Goal: Information Seeking & Learning: Learn about a topic

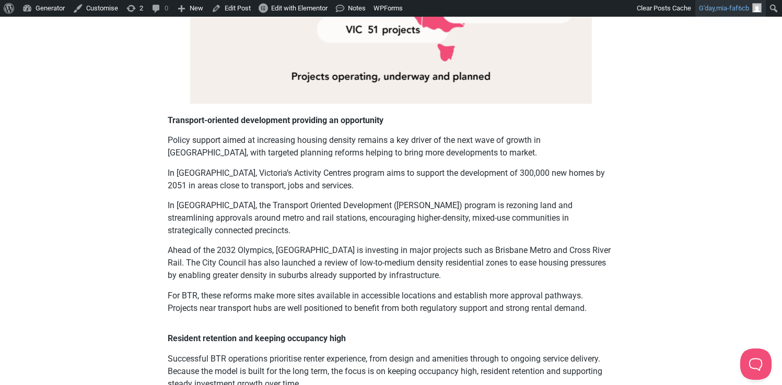
scroll to position [1114, 0]
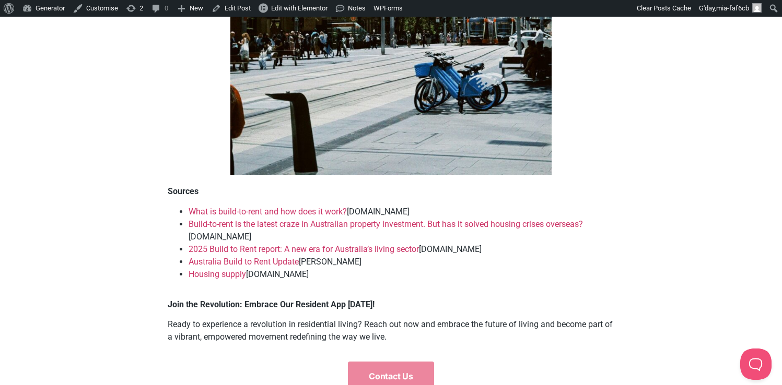
scroll to position [3218, 0]
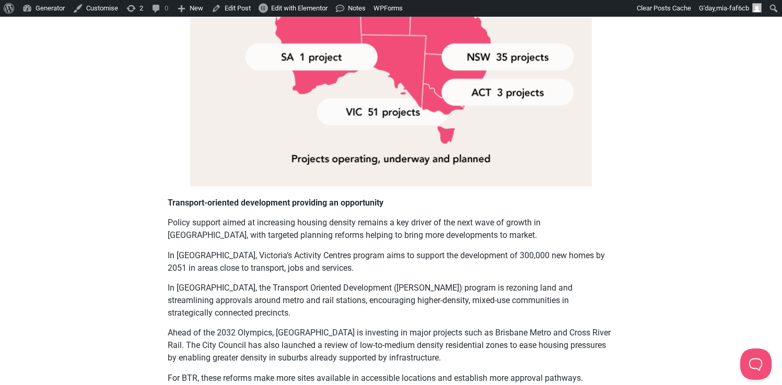
scroll to position [1381, 0]
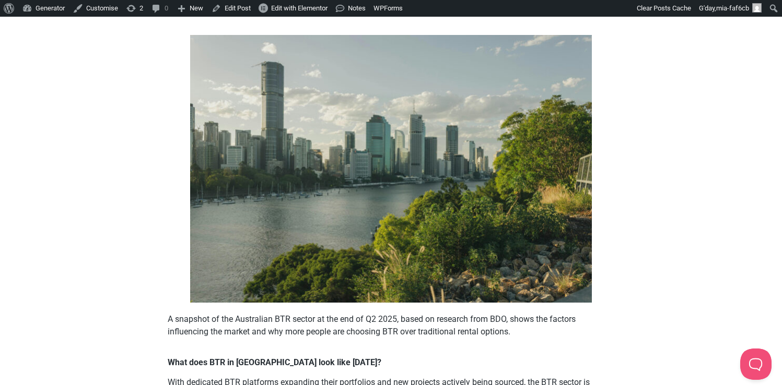
scroll to position [347, 0]
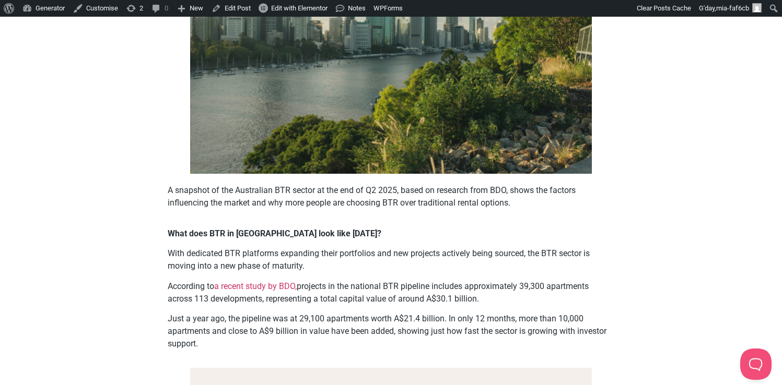
click at [564, 246] on div "What does BTR in Australia look like today? With dedicated BTR platforms expand…" at bounding box center [391, 289] width 446 height 123
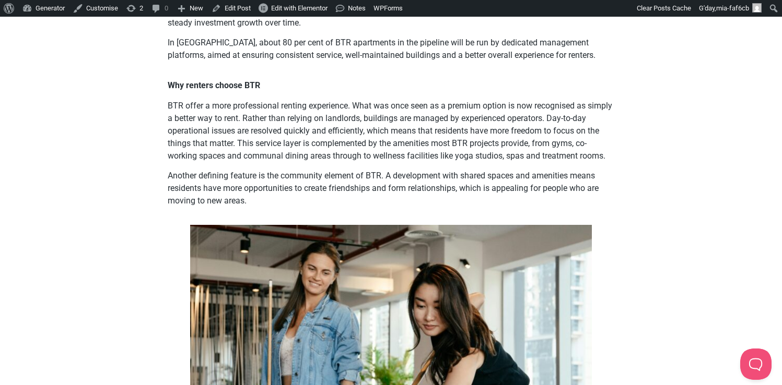
scroll to position [1680, 0]
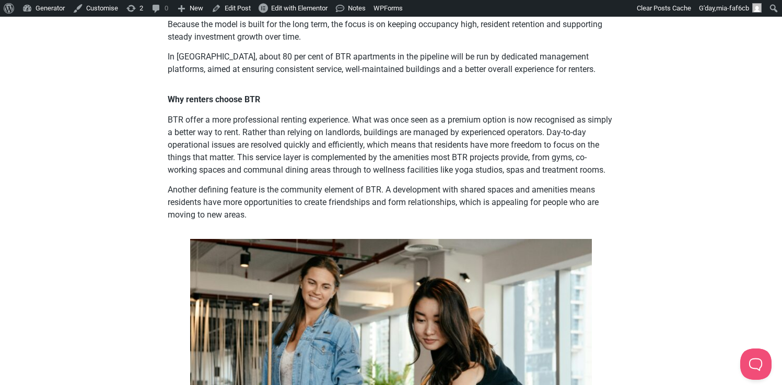
click at [565, 184] on p "Another defining feature is the community element of BTR. A development with sh…" at bounding box center [391, 203] width 446 height 38
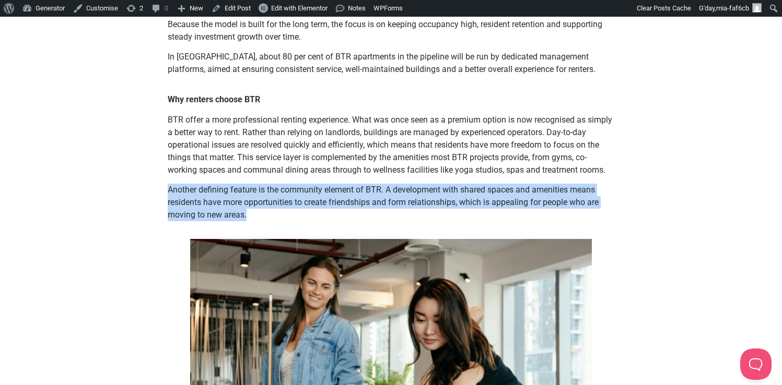
drag, startPoint x: 550, startPoint y: 168, endPoint x: 560, endPoint y: 197, distance: 31.4
click at [560, 197] on div "Why renters choose BTR BTR offer a more professional renting experience. What w…" at bounding box center [391, 157] width 446 height 128
click at [560, 197] on p "Another defining feature is the community element of BTR. A development with sh…" at bounding box center [391, 203] width 446 height 38
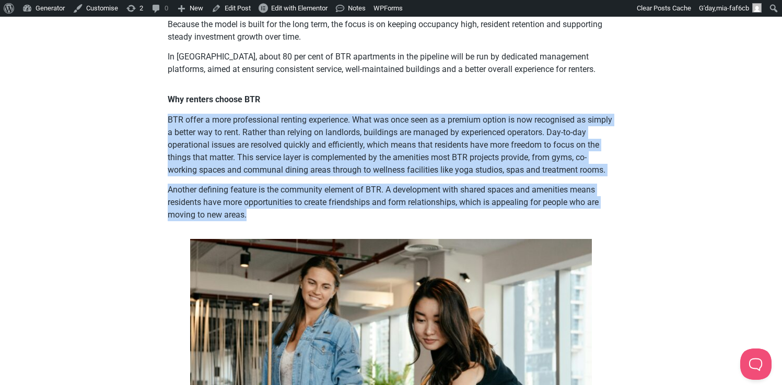
drag, startPoint x: 560, startPoint y: 197, endPoint x: 530, endPoint y: 91, distance: 110.6
click at [530, 93] on div "Why renters choose BTR BTR offer a more professional renting experience. What w…" at bounding box center [391, 157] width 446 height 128
click at [530, 93] on p "Why renters choose BTR" at bounding box center [391, 99] width 446 height 13
drag, startPoint x: 541, startPoint y: 85, endPoint x: 573, endPoint y: 194, distance: 113.7
click at [573, 194] on div "Why renters choose BTR BTR offer a more professional renting experience. What w…" at bounding box center [391, 157] width 446 height 128
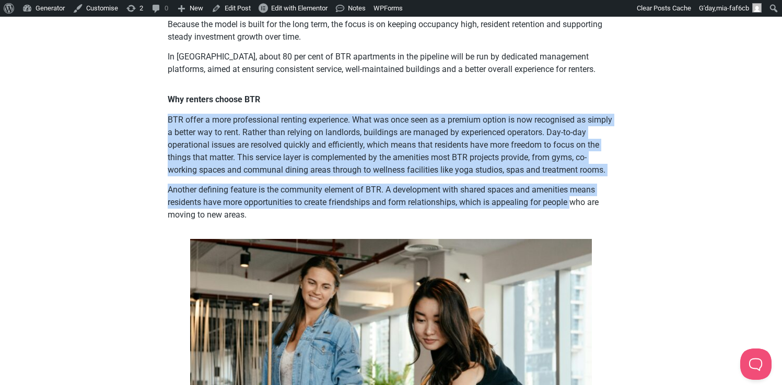
click at [573, 194] on p "Another defining feature is the community element of BTR. A development with sh…" at bounding box center [391, 203] width 446 height 38
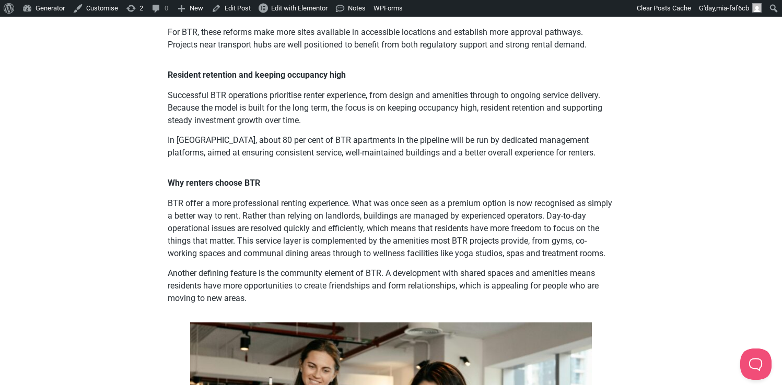
scroll to position [1334, 0]
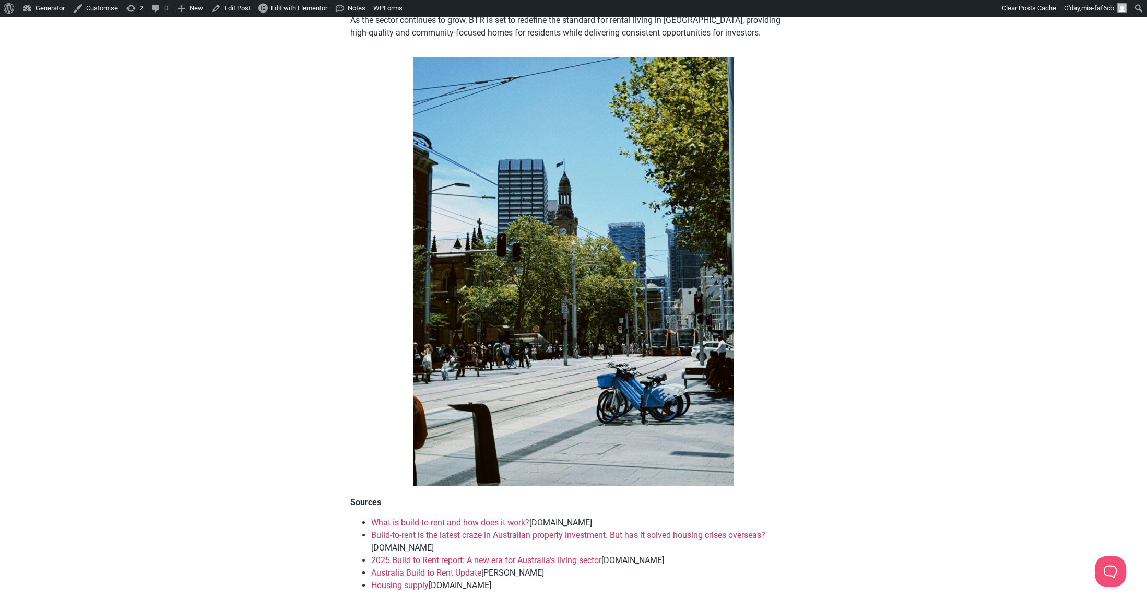
scroll to position [3104, 0]
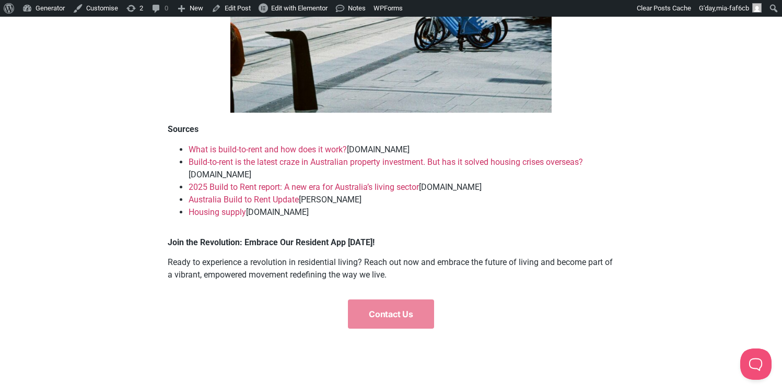
scroll to position [3300, 0]
